Goal: Use online tool/utility: Utilize a website feature to perform a specific function

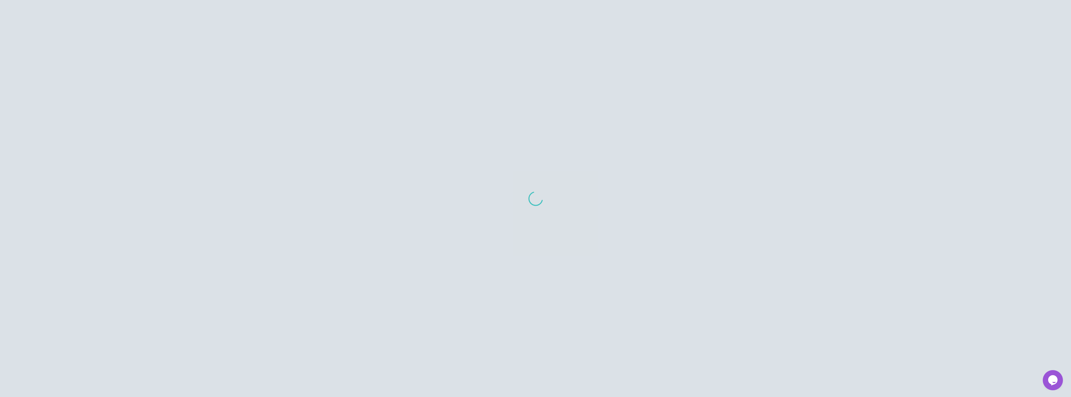
drag, startPoint x: 519, startPoint y: 183, endPoint x: 536, endPoint y: 202, distance: 26.4
click at [536, 202] on div at bounding box center [535, 198] width 1071 height 397
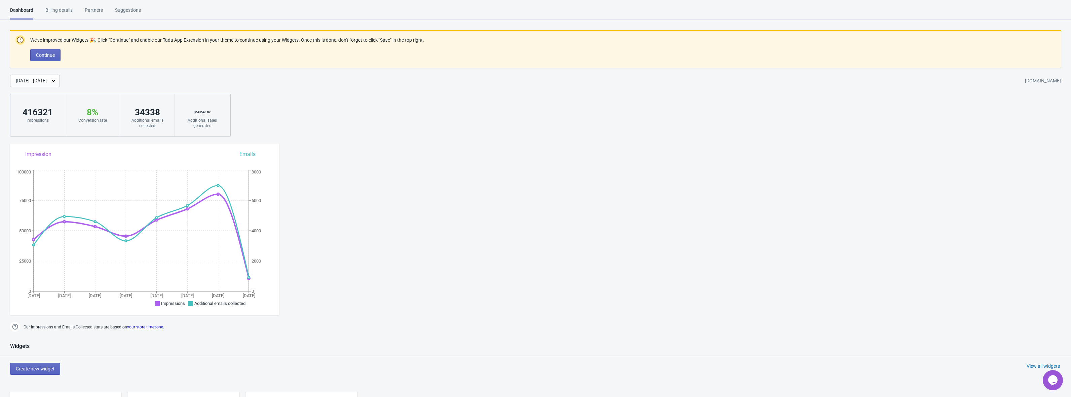
click at [41, 79] on div "[DATE] - [DATE]" at bounding box center [31, 80] width 31 height 7
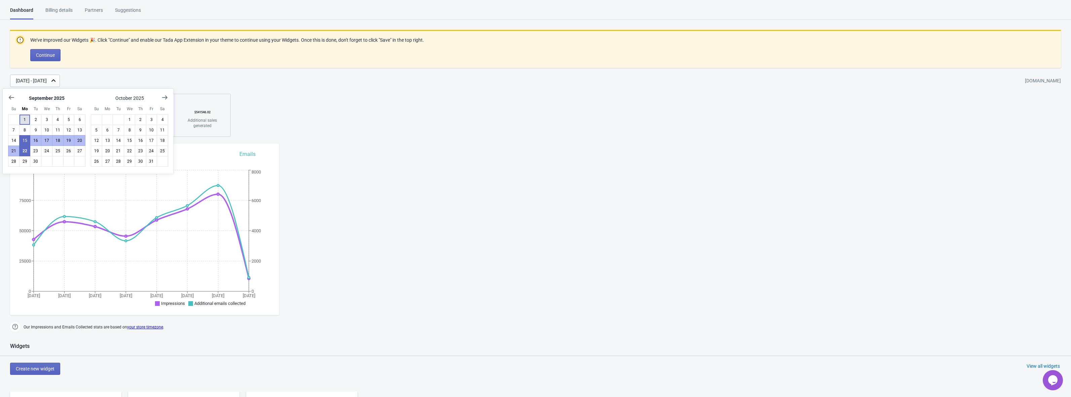
click at [23, 121] on button "1" at bounding box center [24, 119] width 11 height 11
click at [28, 153] on button "22" at bounding box center [24, 151] width 11 height 11
click at [80, 100] on div at bounding box center [88, 97] width 160 height 7
click at [60, 81] on div "[DATE] - [DATE]" at bounding box center [35, 81] width 50 height 12
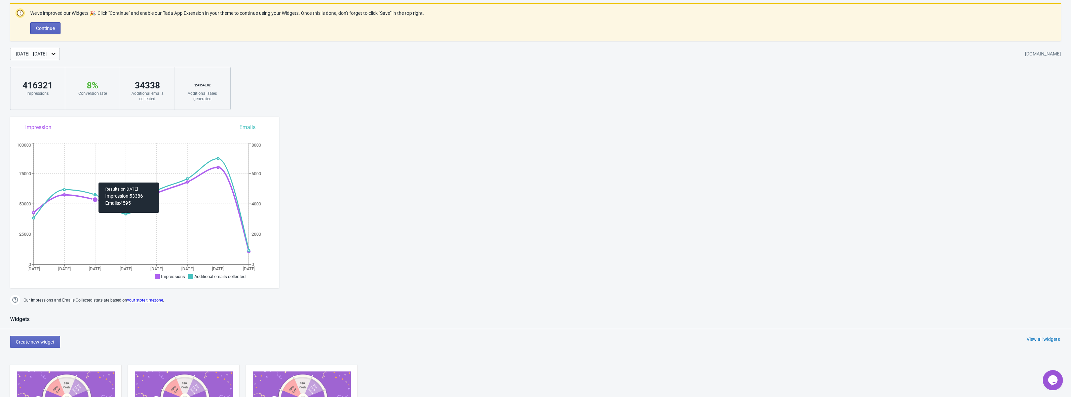
scroll to position [77, 0]
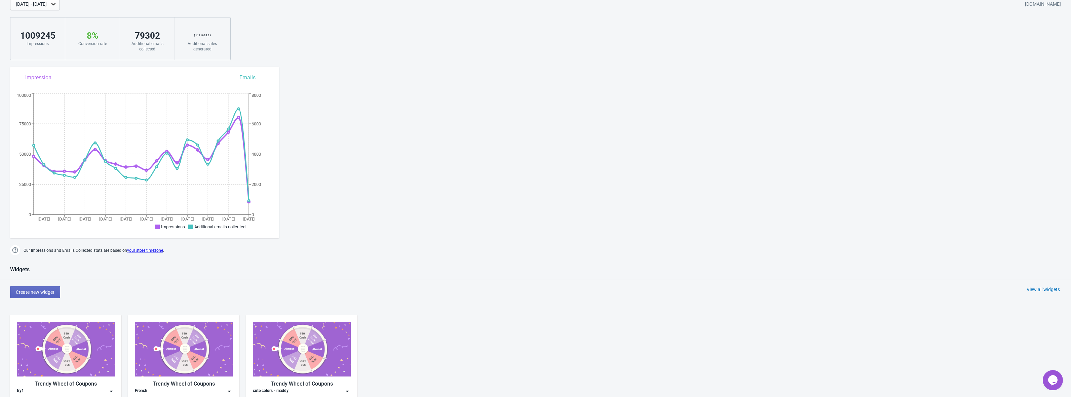
click at [43, 5] on div "[DATE] - [DATE]" at bounding box center [31, 4] width 31 height 7
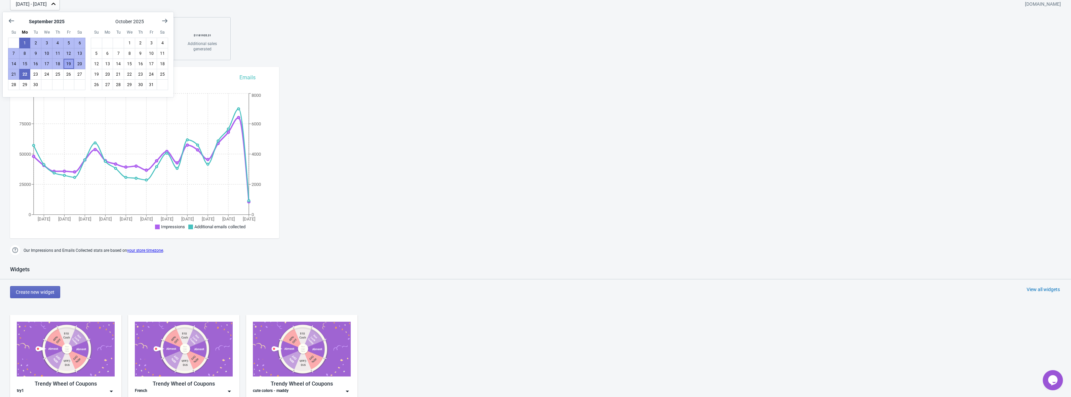
click at [66, 66] on button "19" at bounding box center [68, 64] width 11 height 11
click at [30, 45] on button "2" at bounding box center [35, 43] width 11 height 11
click at [23, 44] on button "1" at bounding box center [24, 43] width 11 height 11
click at [67, 76] on button "26" at bounding box center [68, 74] width 11 height 11
click at [25, 40] on button "1" at bounding box center [24, 43] width 11 height 11
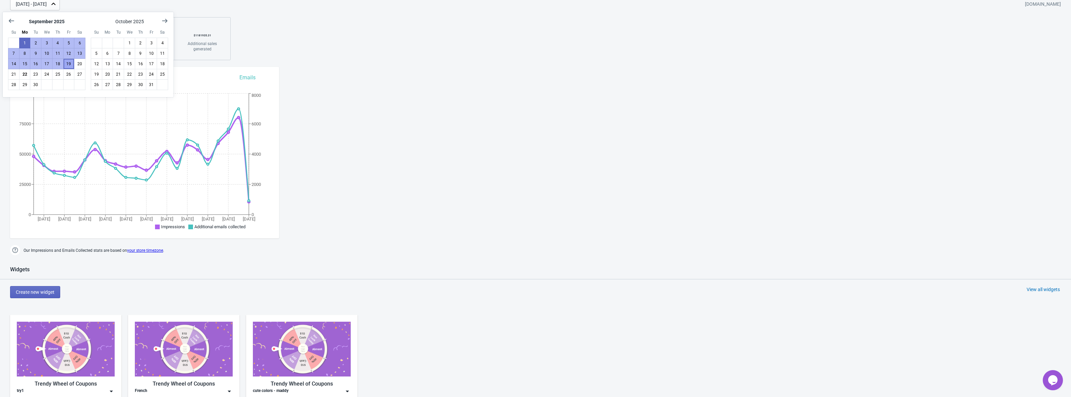
click at [65, 66] on button "19" at bounding box center [68, 64] width 11 height 11
click at [27, 41] on button "1" at bounding box center [24, 43] width 11 height 11
click at [69, 64] on button "19" at bounding box center [68, 64] width 11 height 11
click at [307, 36] on div "We've improved our Widgets 🎉. Click "Continue" and enable our Tada App Extensio…" at bounding box center [535, 6] width 1071 height 107
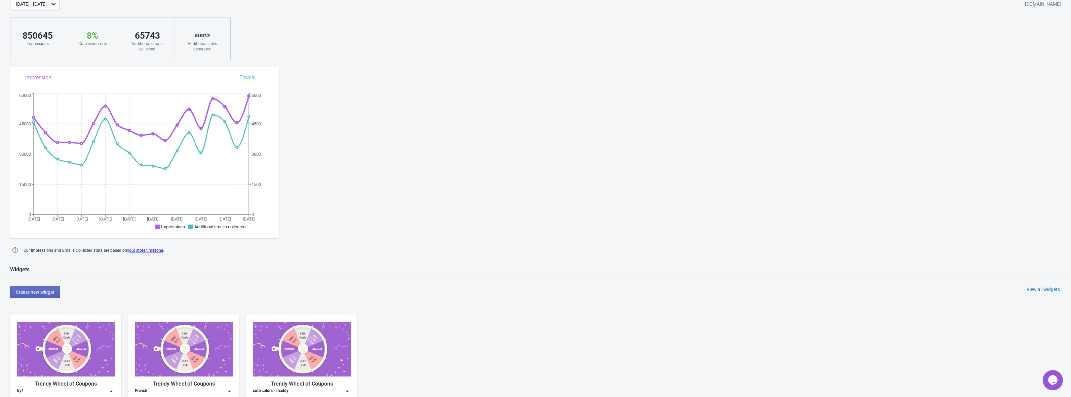
click at [47, 5] on div "[DATE] - [DATE]" at bounding box center [31, 4] width 31 height 7
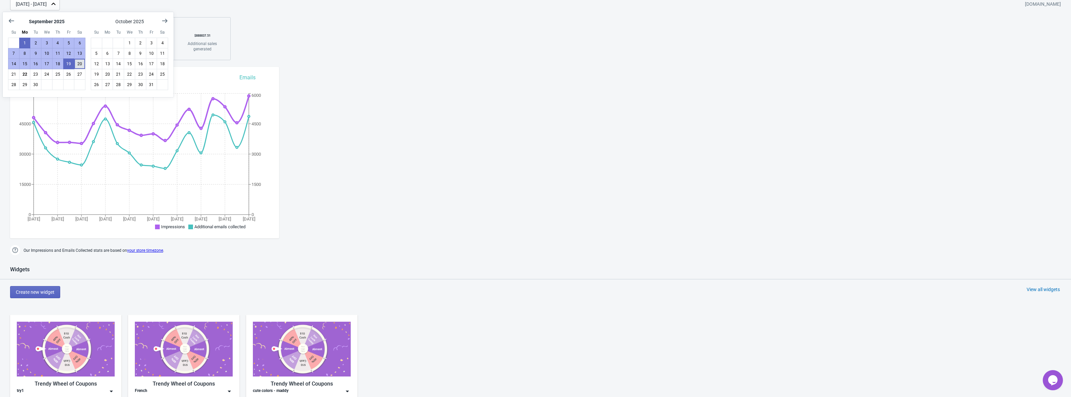
click at [82, 64] on button "20" at bounding box center [79, 64] width 11 height 11
click at [27, 74] on button "22" at bounding box center [24, 74] width 11 height 11
click at [57, 5] on icon at bounding box center [53, 4] width 7 height 7
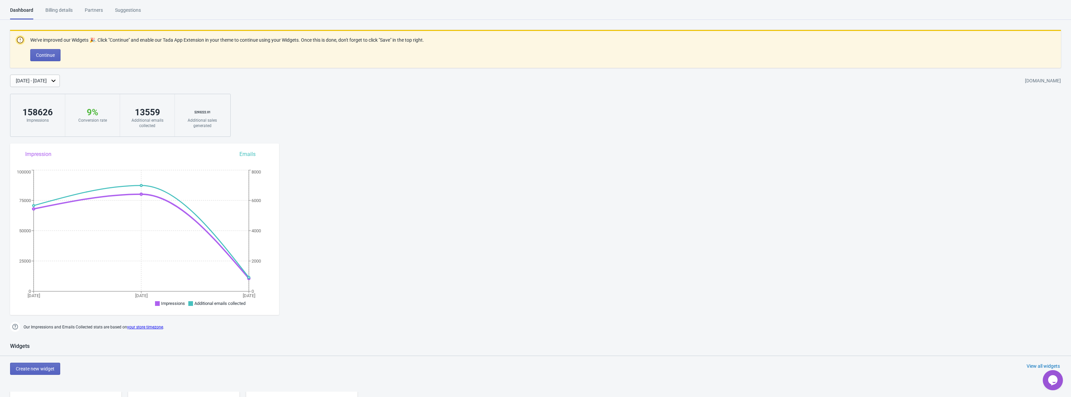
scroll to position [0, 0]
